Goal: Download file/media

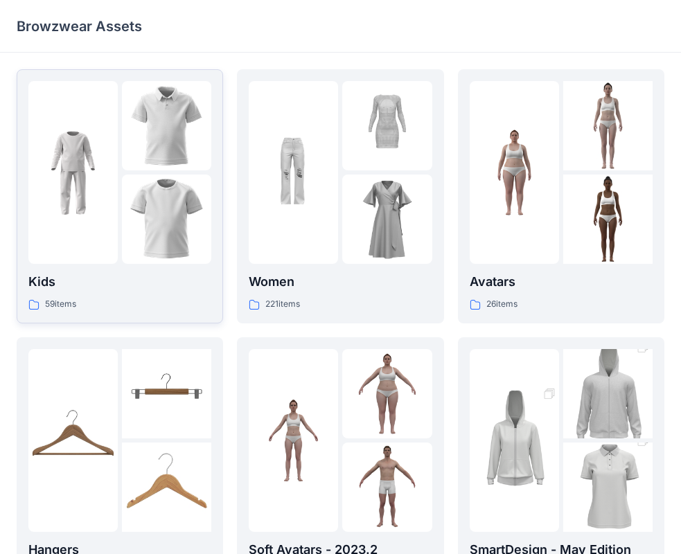
click at [112, 250] on div at bounding box center [72, 172] width 89 height 183
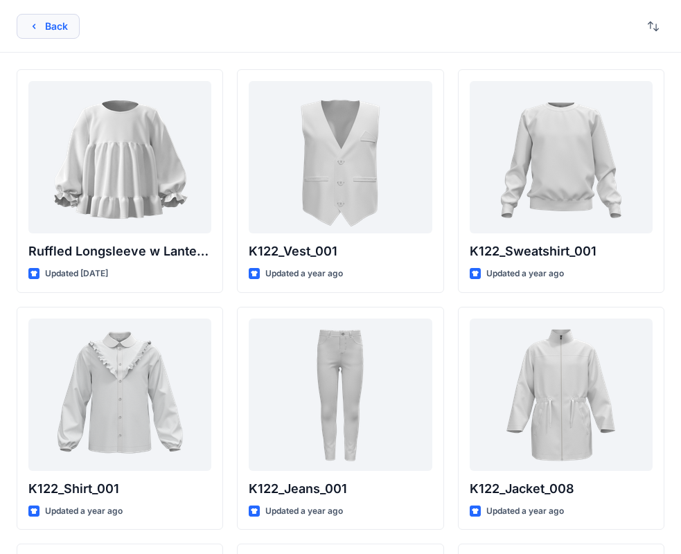
click at [43, 28] on button "Back" at bounding box center [48, 26] width 63 height 25
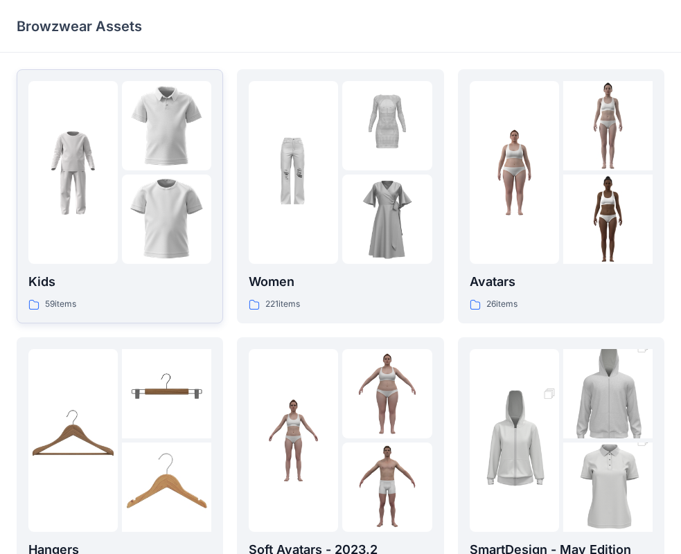
click at [141, 222] on img at bounding box center [166, 219] width 89 height 89
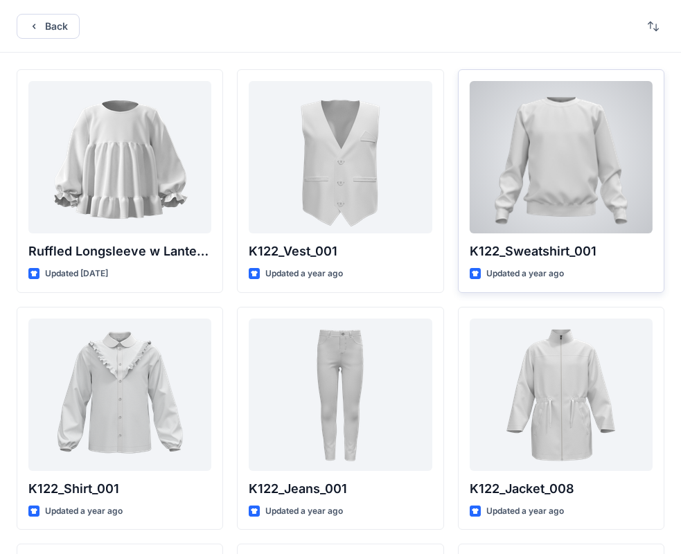
click at [575, 160] on div at bounding box center [561, 157] width 183 height 152
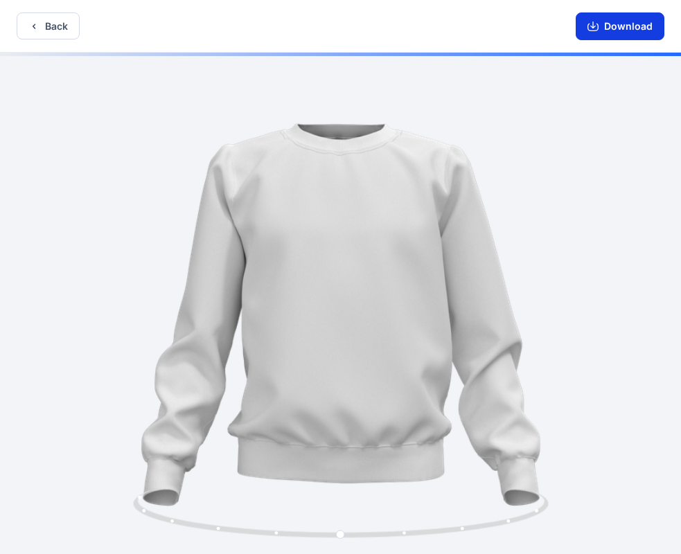
click at [613, 25] on button "Download" at bounding box center [620, 26] width 89 height 28
